Goal: Communication & Community: Connect with others

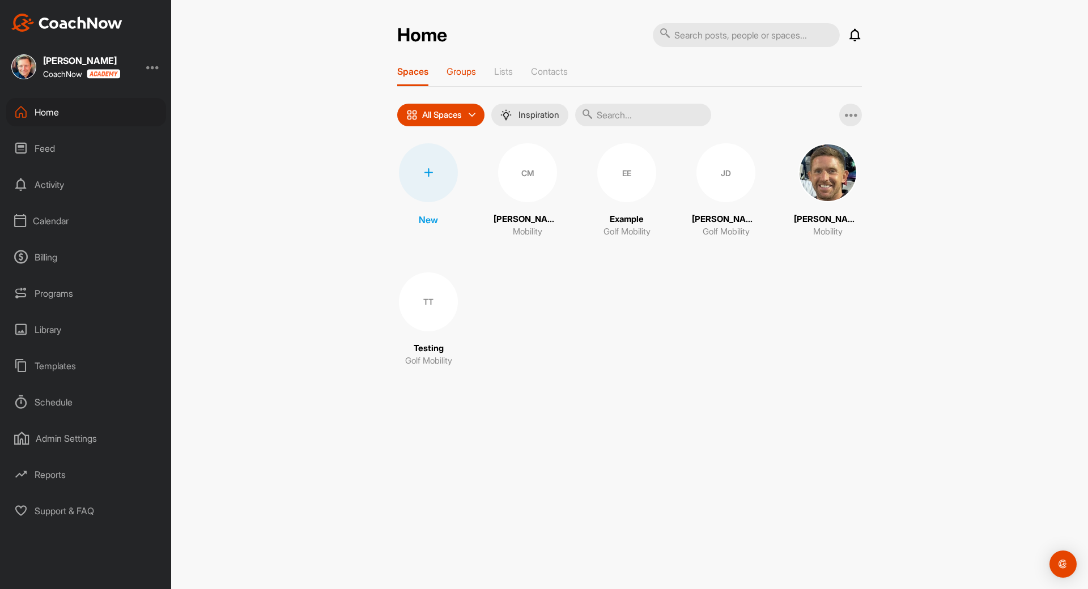
click at [472, 68] on p "Groups" at bounding box center [461, 71] width 29 height 11
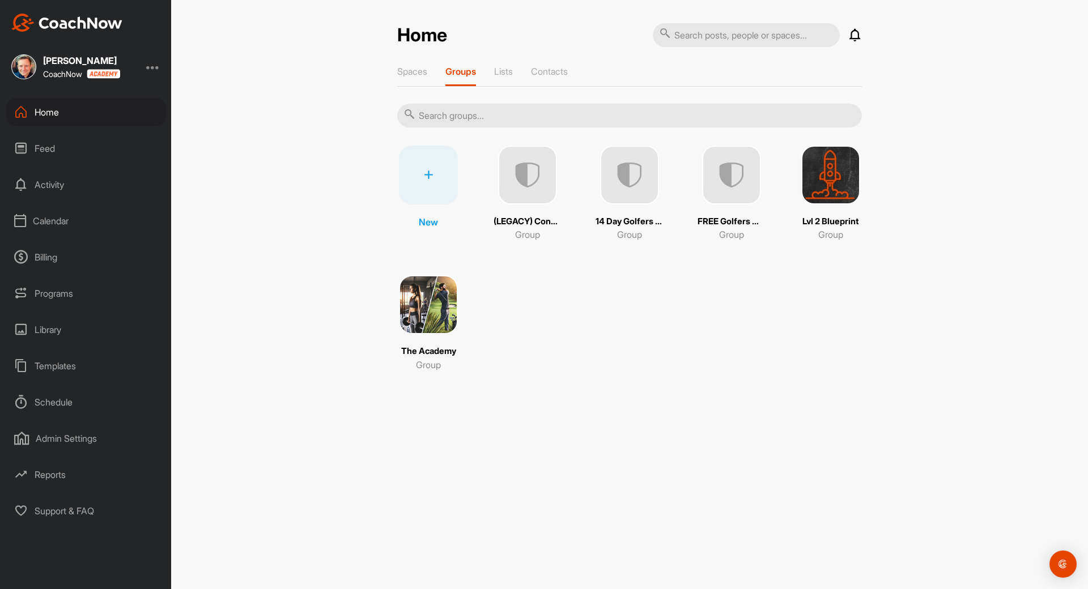
click at [730, 194] on img at bounding box center [731, 175] width 59 height 59
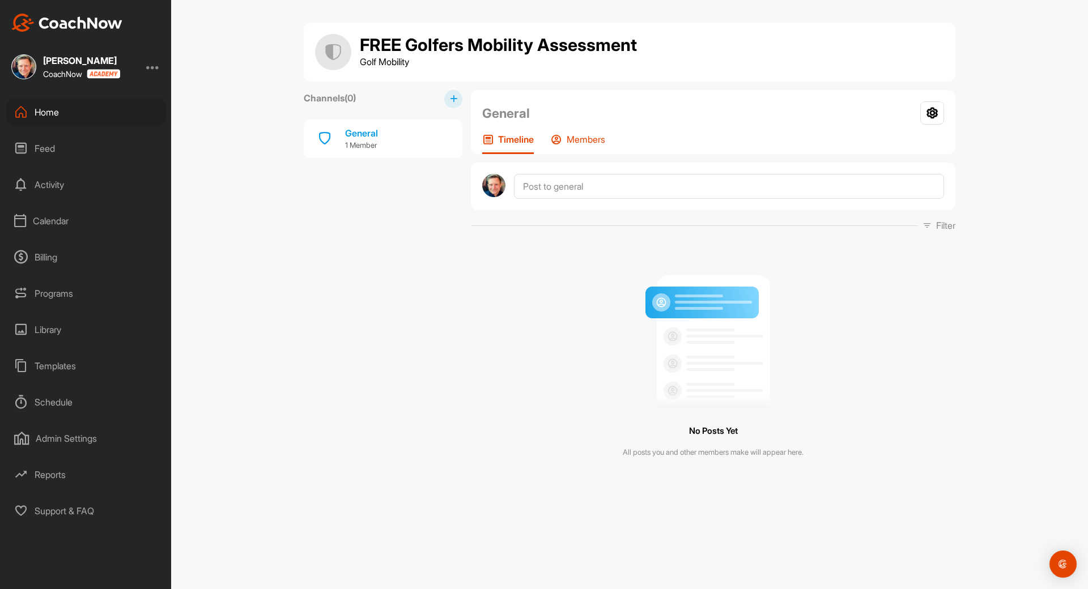
click at [598, 147] on div "Members" at bounding box center [578, 144] width 54 height 20
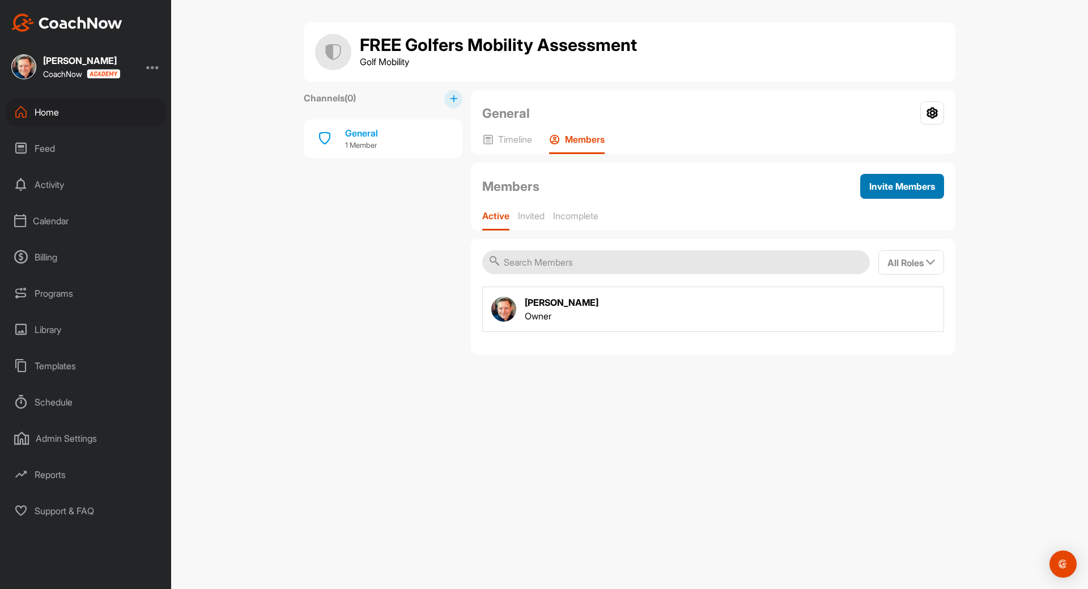
click at [856, 189] on span "Invite Members" at bounding box center [902, 186] width 66 height 11
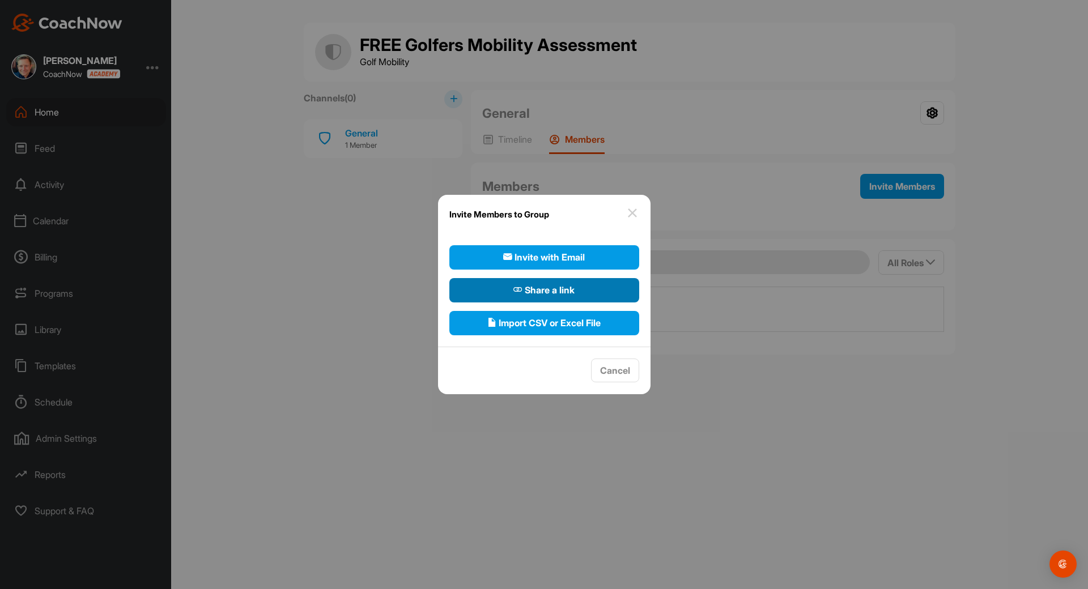
click at [542, 291] on span "Share a link" at bounding box center [544, 290] width 61 height 14
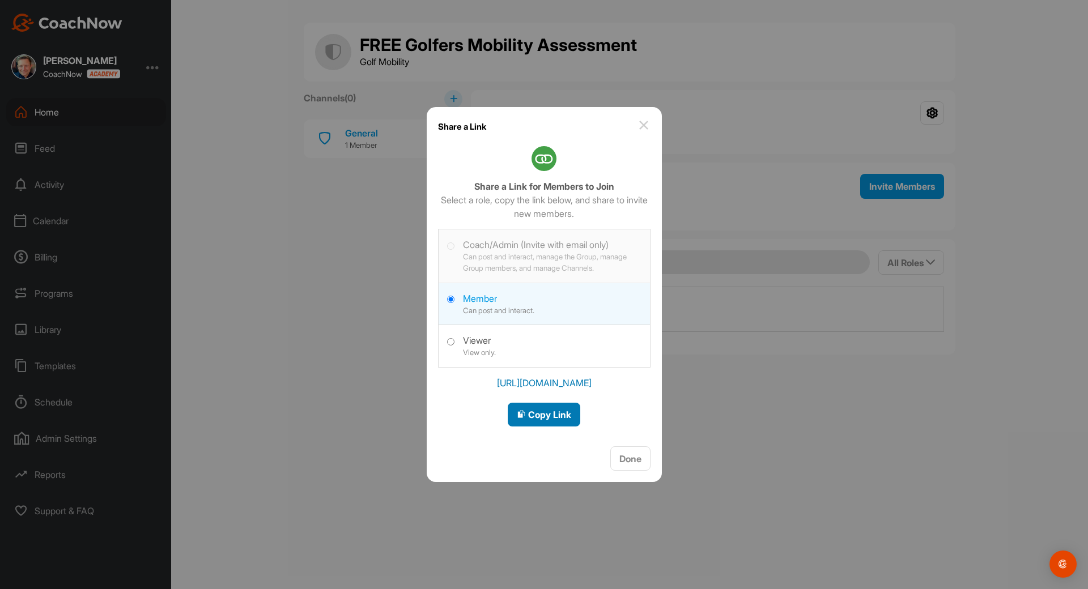
click at [549, 413] on span "Copy Link" at bounding box center [544, 414] width 54 height 11
click at [638, 460] on span "Done" at bounding box center [630, 458] width 22 height 11
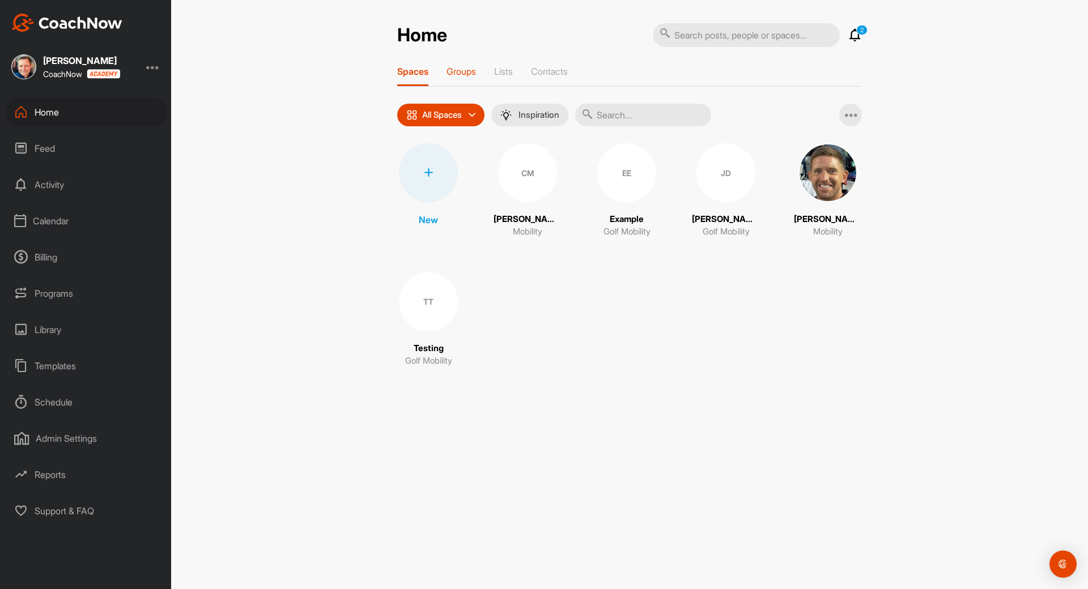
click at [469, 72] on p "Groups" at bounding box center [461, 71] width 29 height 11
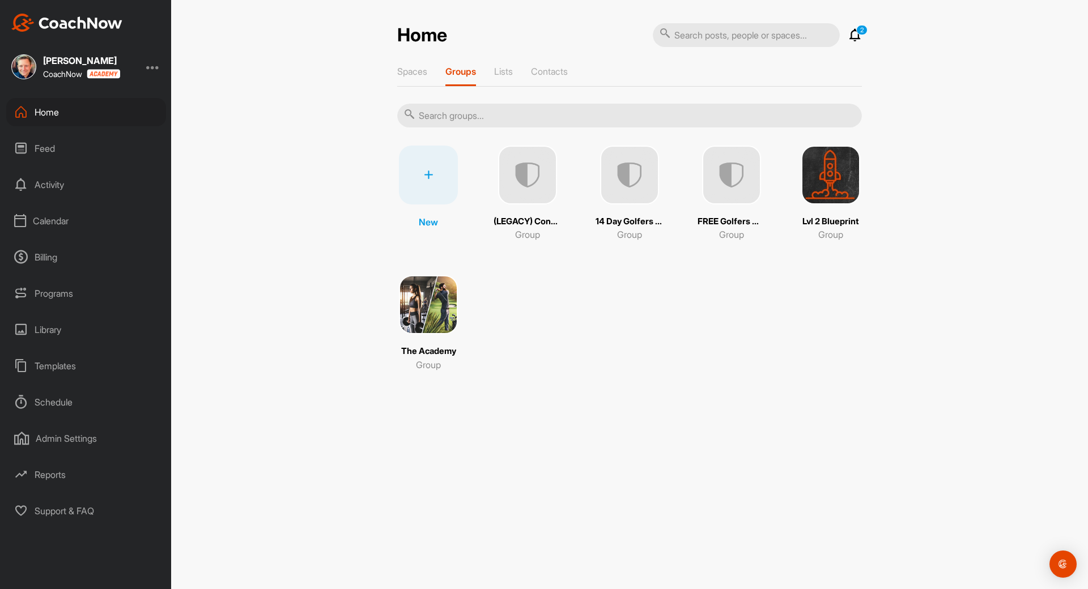
click at [48, 114] on div "Home" at bounding box center [86, 112] width 160 height 28
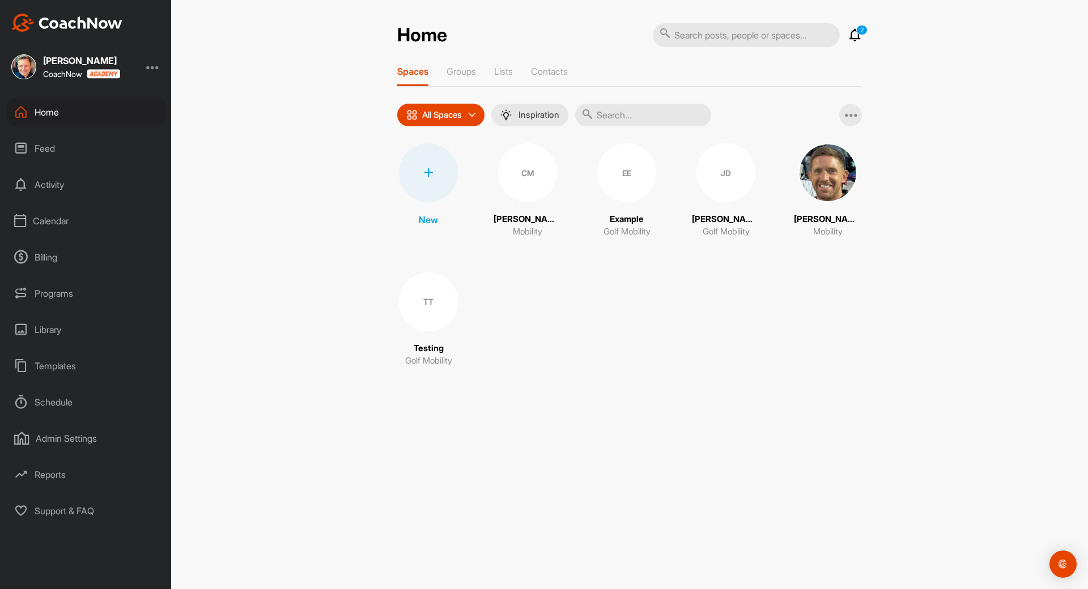
click at [27, 150] on icon at bounding box center [21, 149] width 14 height 14
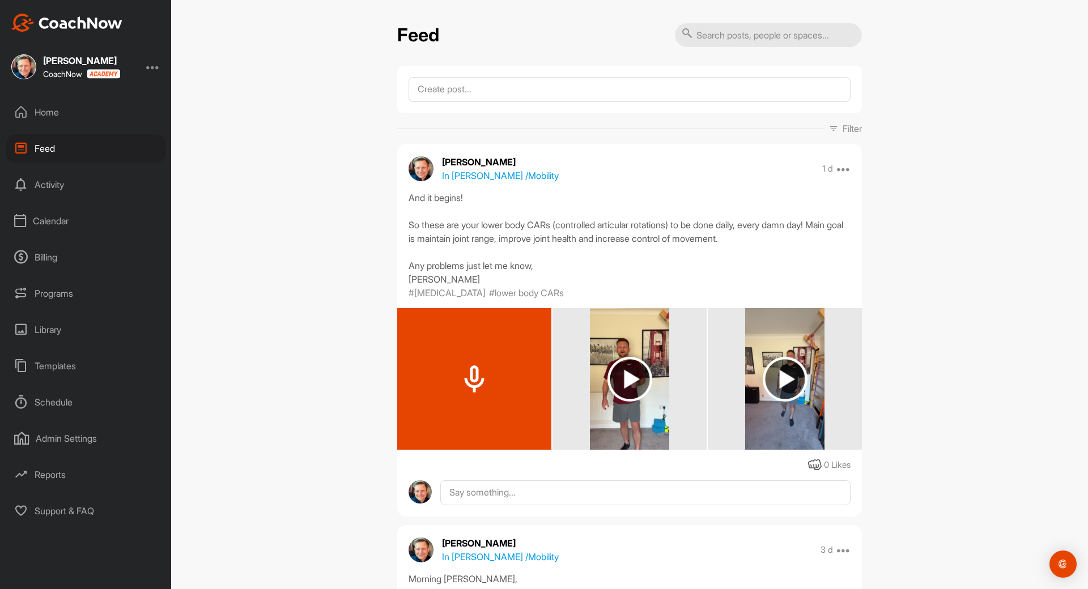
click at [51, 188] on div "Activity" at bounding box center [86, 185] width 160 height 28
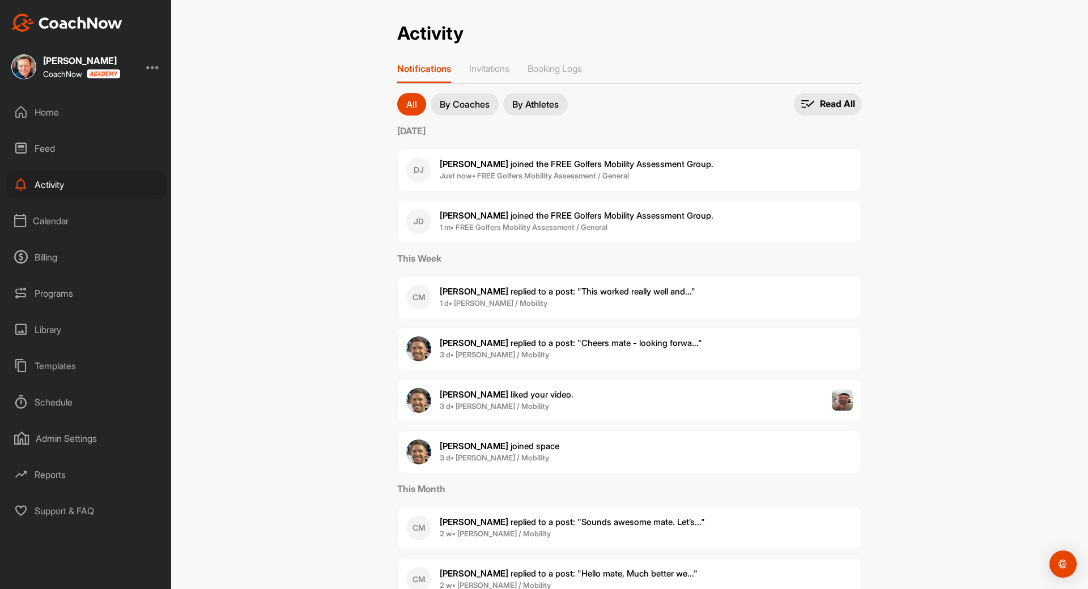
click at [51, 106] on div "Home" at bounding box center [86, 112] width 160 height 28
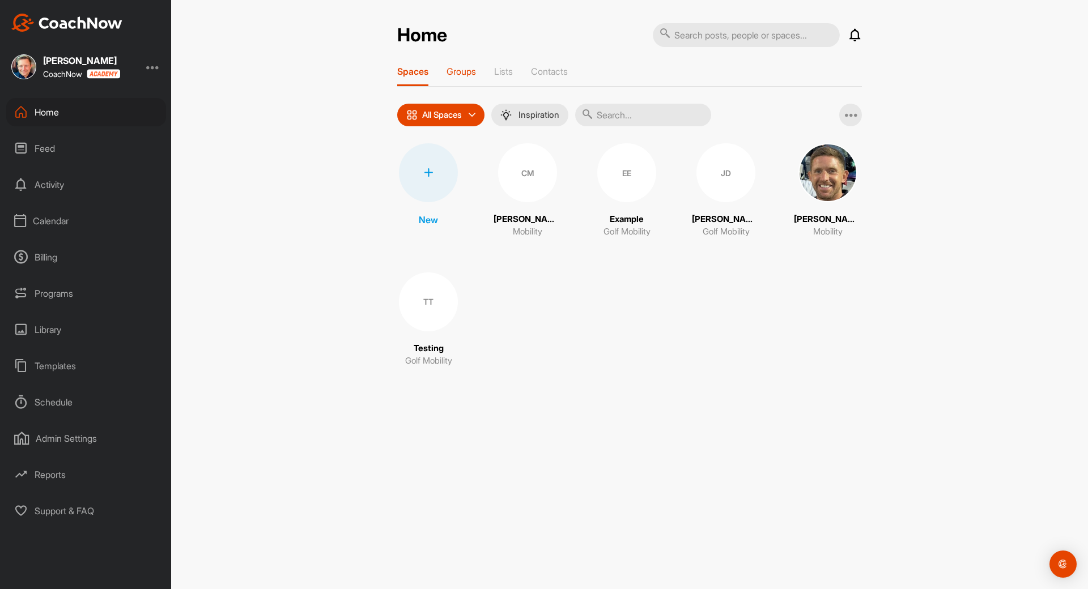
click at [470, 76] on p "Groups" at bounding box center [461, 71] width 29 height 11
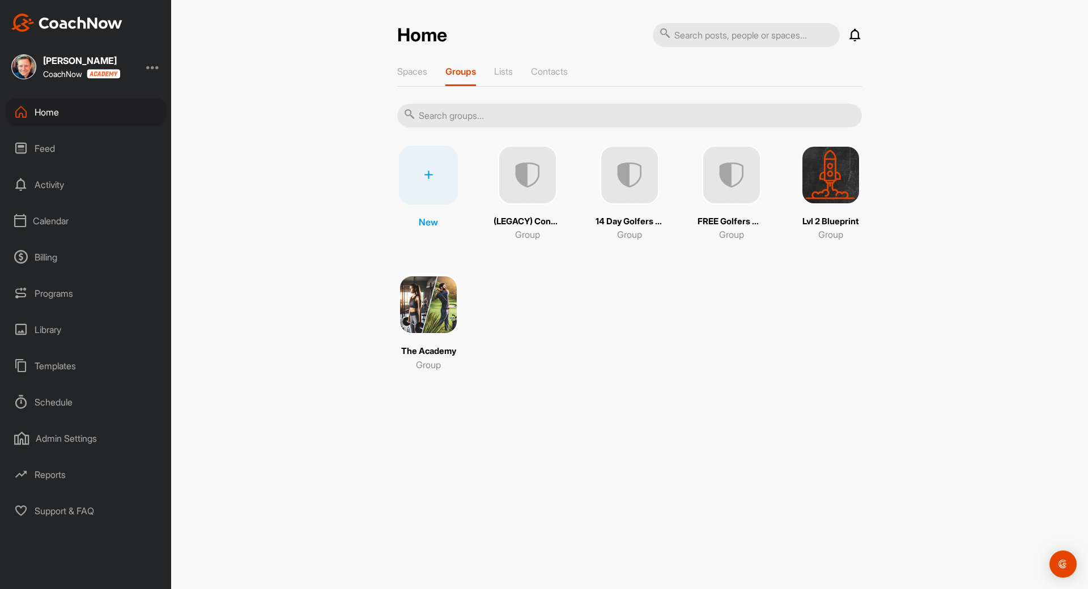
click at [713, 181] on img at bounding box center [731, 175] width 59 height 59
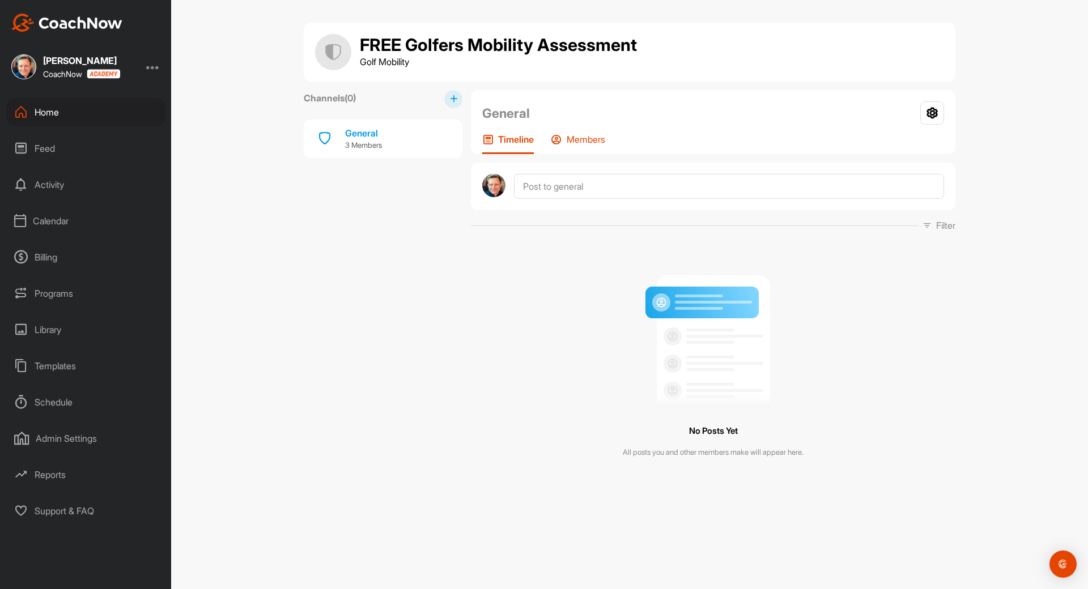
click at [591, 135] on p "Members" at bounding box center [586, 139] width 39 height 11
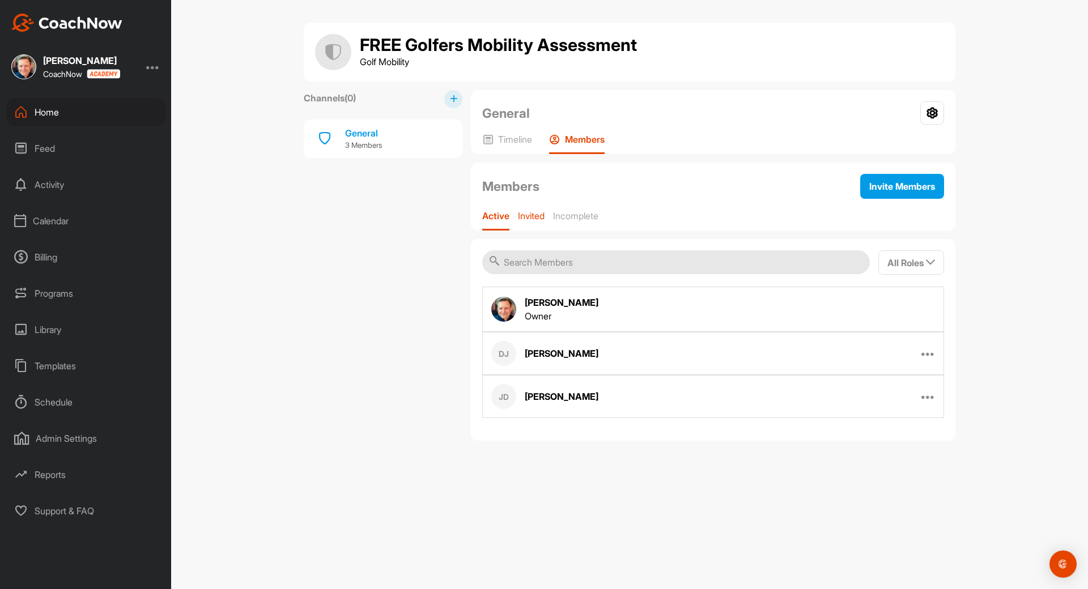
click at [534, 218] on p "Invited" at bounding box center [531, 215] width 27 height 11
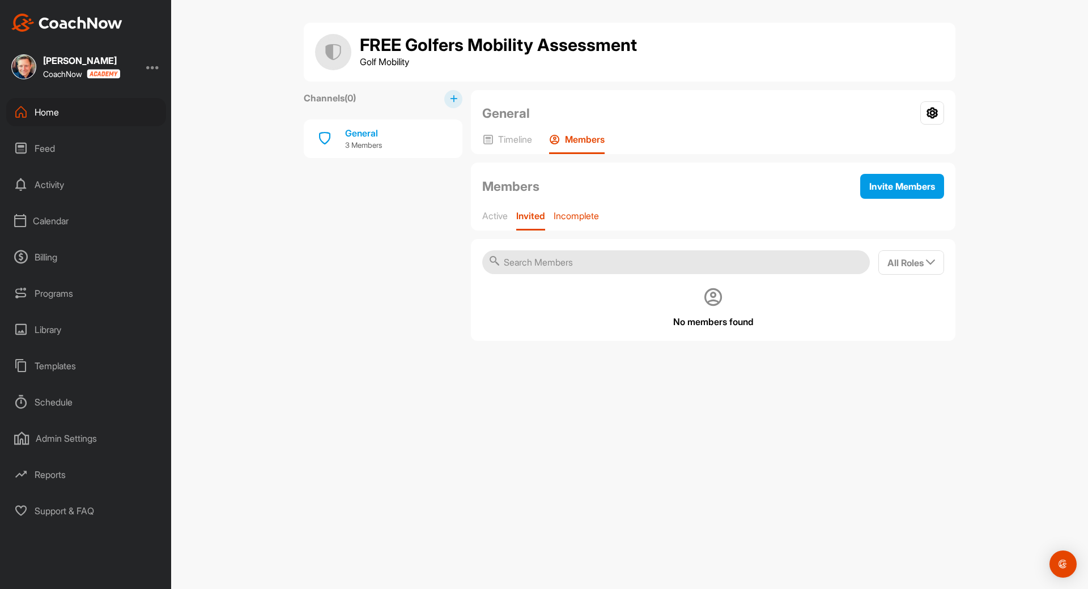
click at [580, 218] on p "Incomplete" at bounding box center [576, 215] width 45 height 11
click at [535, 218] on p "Invited" at bounding box center [529, 215] width 27 height 11
click at [500, 218] on p "Active" at bounding box center [495, 215] width 26 height 11
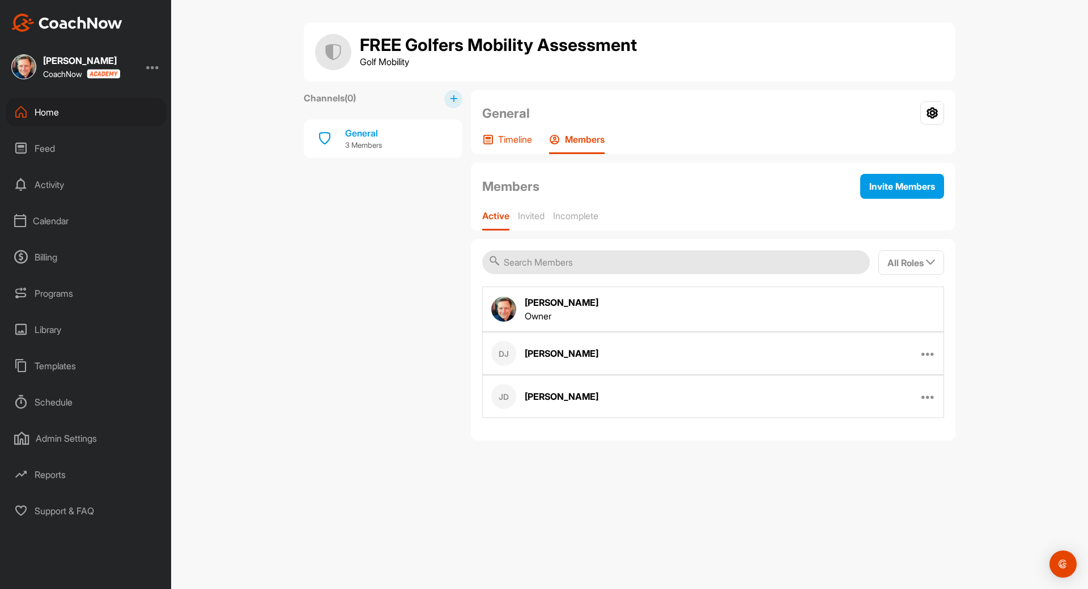
click at [507, 142] on p "Timeline" at bounding box center [515, 139] width 34 height 11
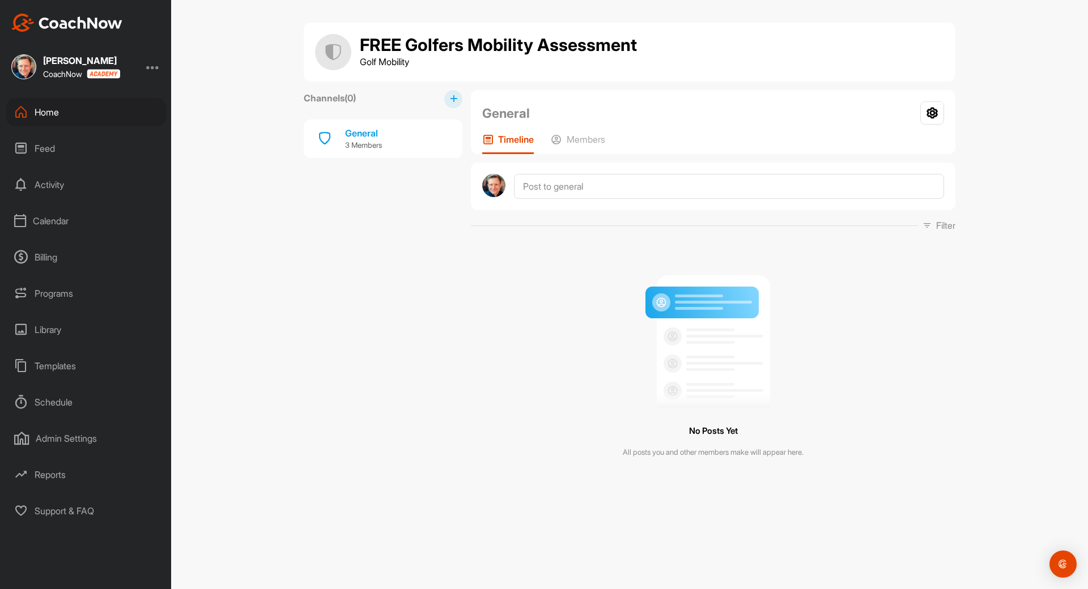
click at [59, 114] on div "Home" at bounding box center [86, 112] width 160 height 28
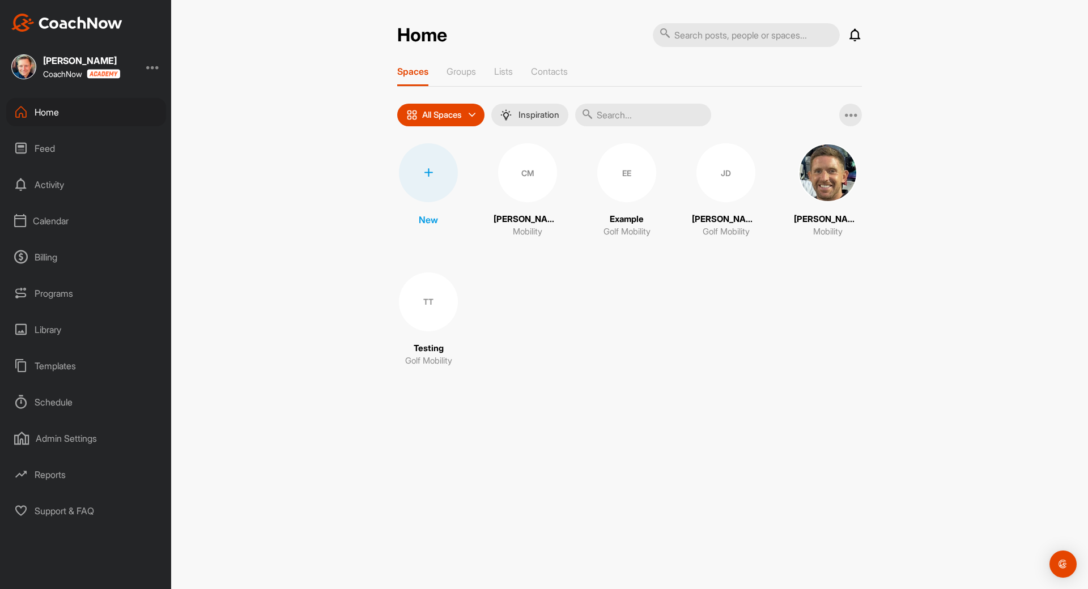
click at [51, 295] on div "Programs" at bounding box center [86, 293] width 160 height 28
